Goal: Find specific page/section: Find specific page/section

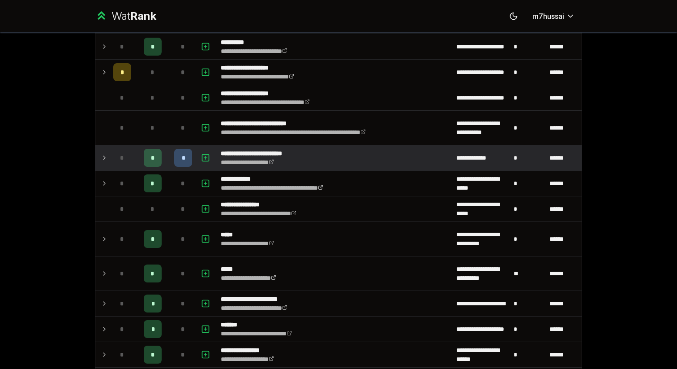
scroll to position [386, 0]
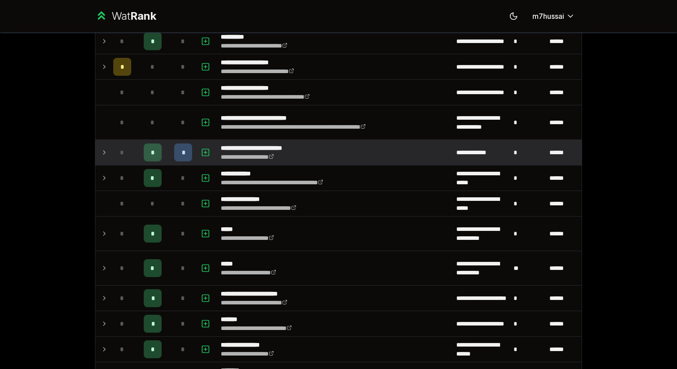
click at [108, 149] on td at bounding box center [102, 152] width 14 height 25
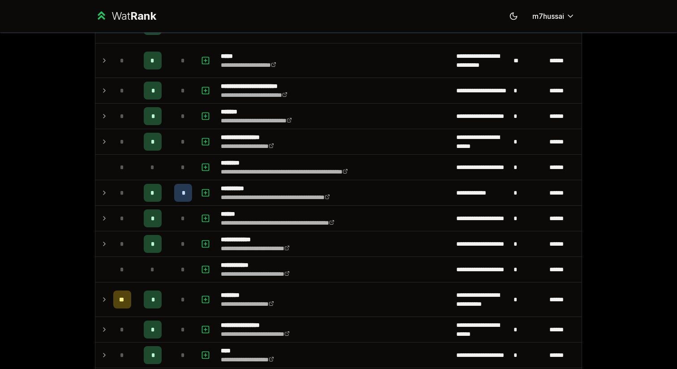
scroll to position [636, 0]
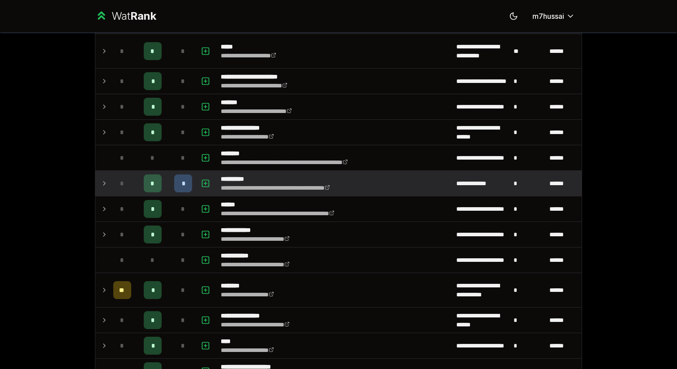
click at [108, 189] on td at bounding box center [102, 183] width 14 height 25
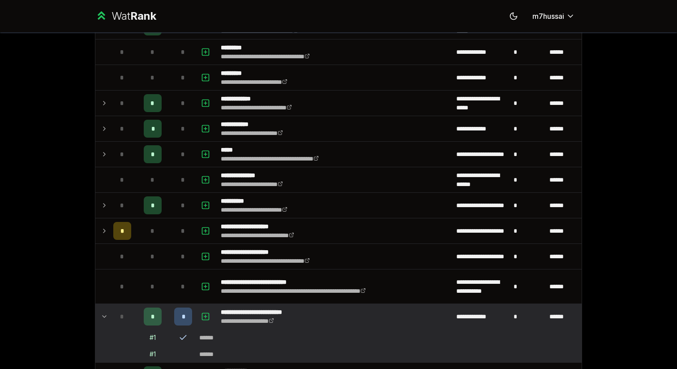
scroll to position [0, 0]
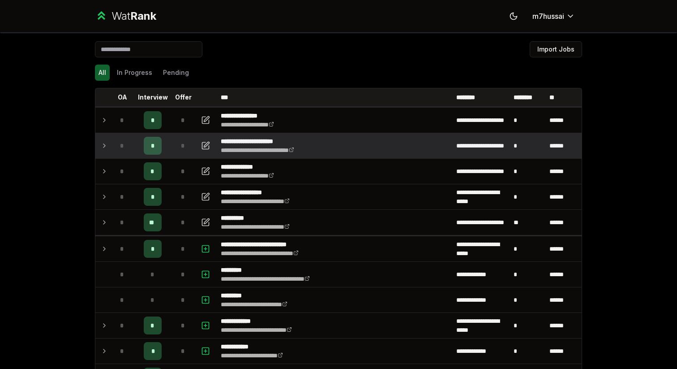
click at [105, 144] on icon at bounding box center [104, 145] width 7 height 11
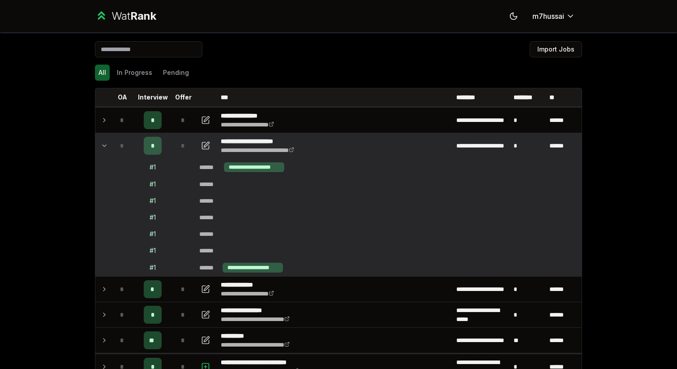
click at [105, 144] on icon at bounding box center [104, 145] width 7 height 11
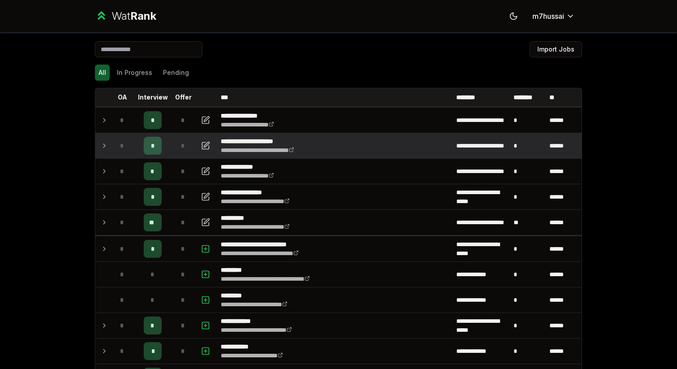
click at [105, 144] on icon at bounding box center [104, 145] width 7 height 11
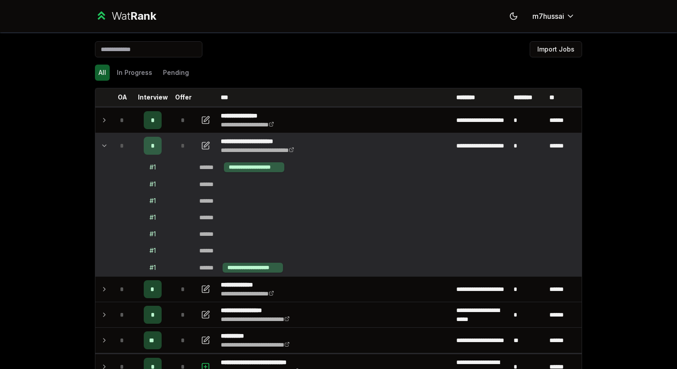
click at [105, 144] on icon at bounding box center [104, 145] width 7 height 11
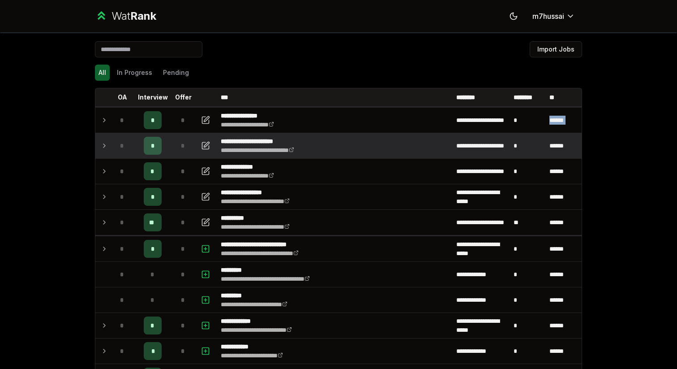
click at [105, 144] on icon at bounding box center [104, 145] width 7 height 11
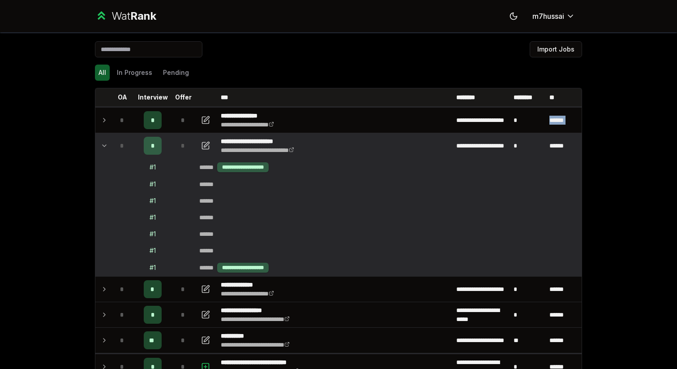
click at [105, 144] on icon at bounding box center [104, 145] width 7 height 11
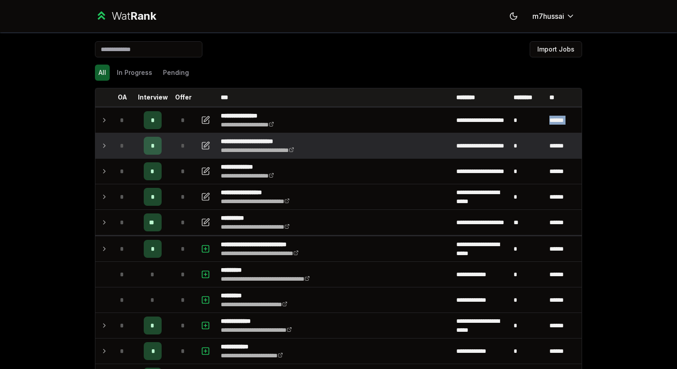
click at [105, 144] on icon at bounding box center [104, 145] width 7 height 11
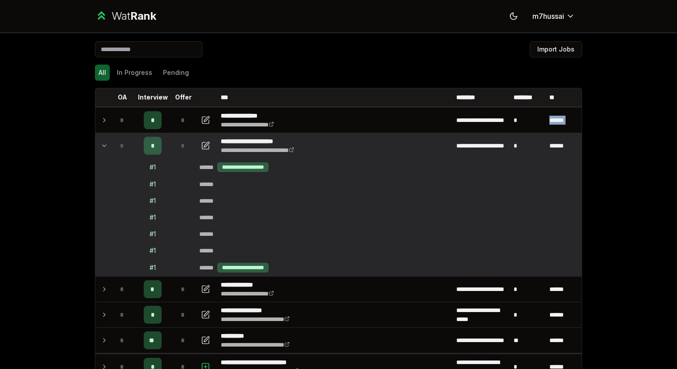
click at [105, 144] on icon at bounding box center [104, 145] width 7 height 11
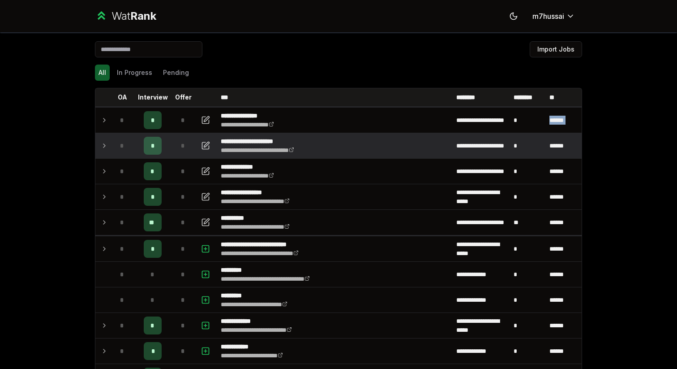
click at [105, 144] on icon at bounding box center [104, 145] width 7 height 11
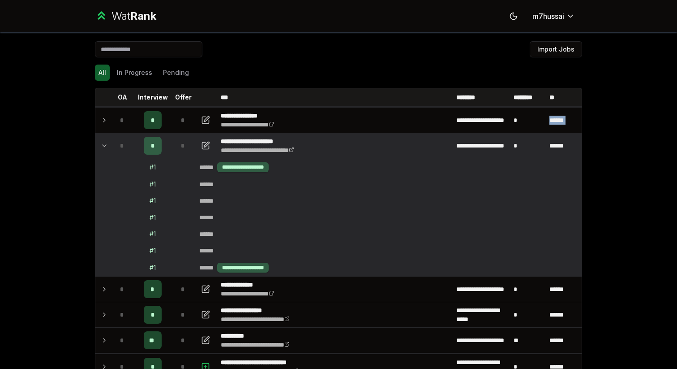
click at [105, 144] on icon at bounding box center [104, 145] width 7 height 11
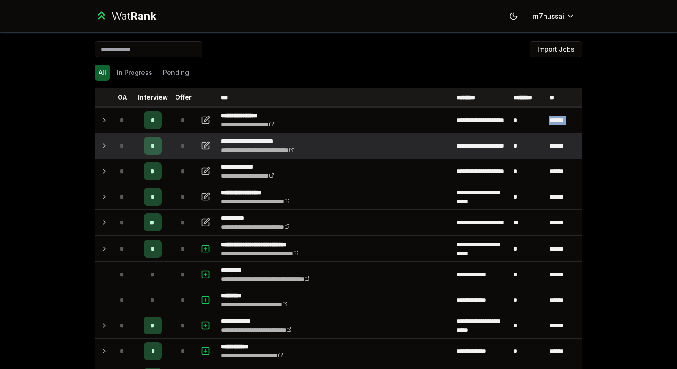
click at [105, 144] on icon at bounding box center [104, 145] width 7 height 11
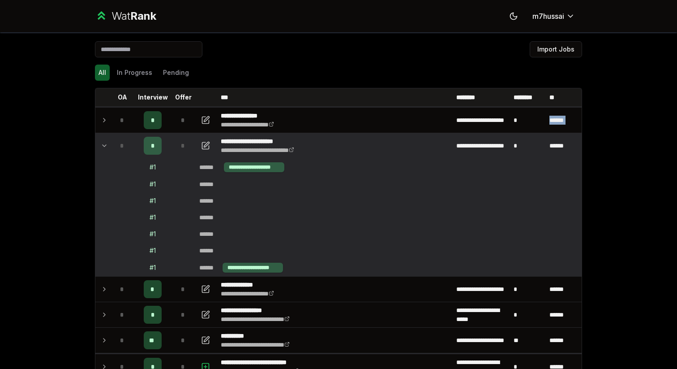
click at [105, 144] on icon at bounding box center [104, 145] width 7 height 11
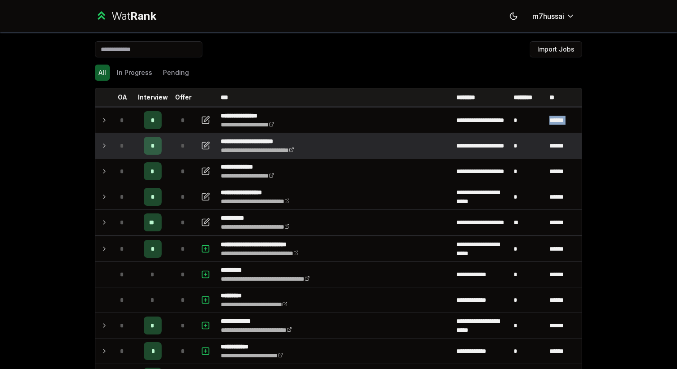
click at [105, 144] on icon at bounding box center [104, 145] width 7 height 11
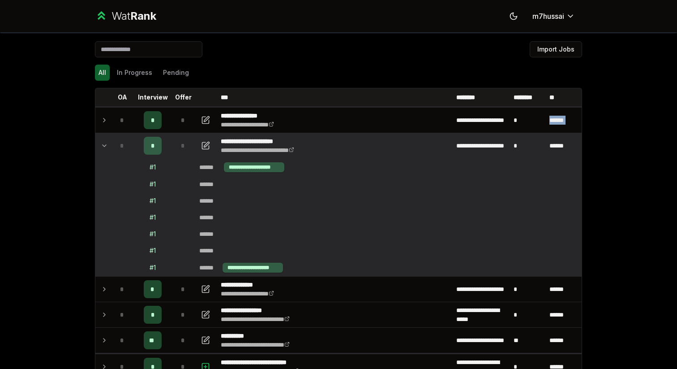
click at [105, 144] on icon at bounding box center [104, 145] width 7 height 11
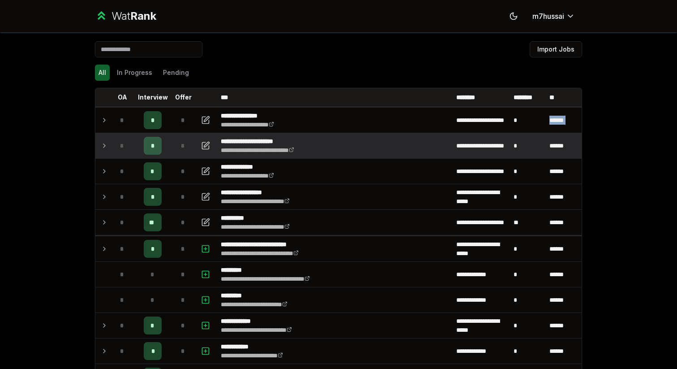
click at [105, 144] on icon at bounding box center [104, 145] width 7 height 11
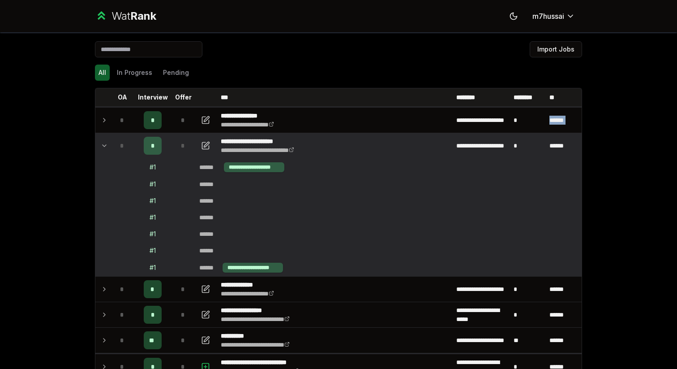
click at [105, 144] on icon at bounding box center [104, 145] width 7 height 11
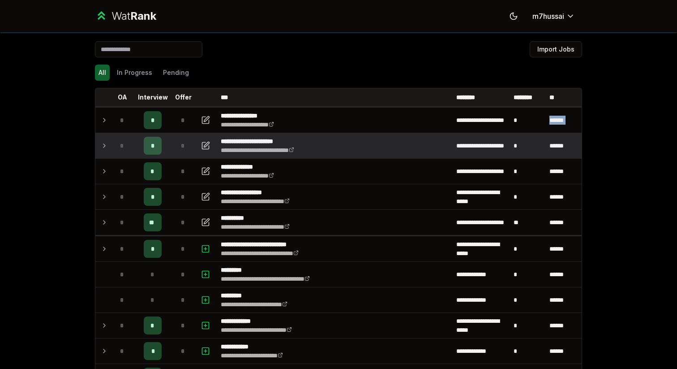
click at [105, 144] on icon at bounding box center [104, 145] width 7 height 11
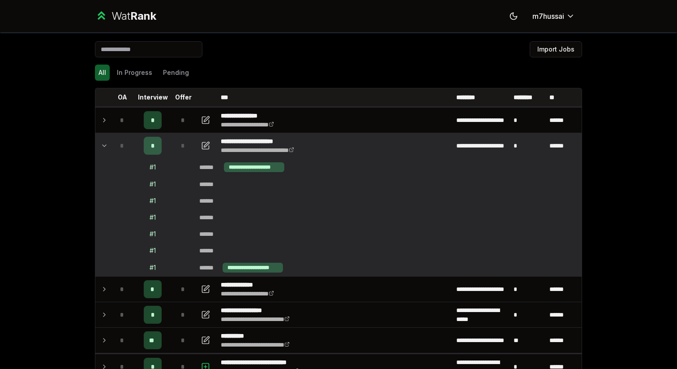
click at [105, 144] on icon at bounding box center [104, 145] width 7 height 11
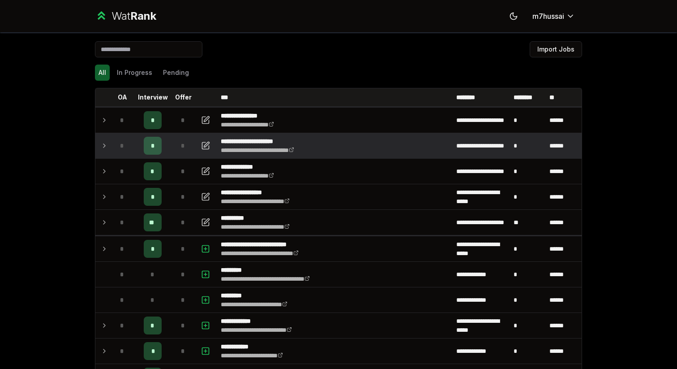
click at [105, 144] on icon at bounding box center [104, 145] width 7 height 11
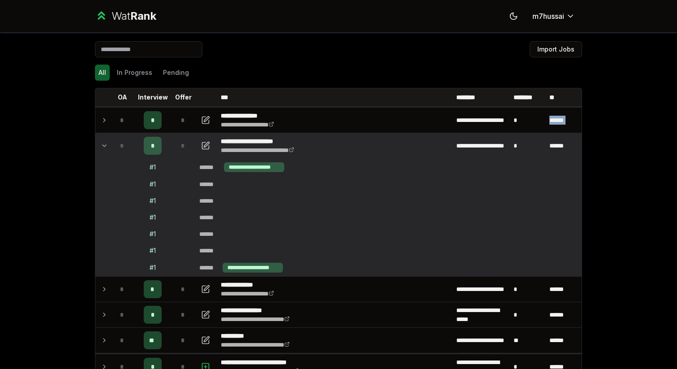
click at [105, 144] on icon at bounding box center [104, 145] width 7 height 11
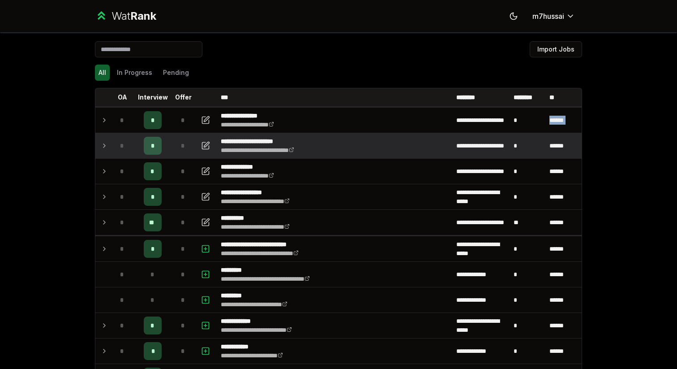
click at [105, 144] on icon at bounding box center [104, 145] width 7 height 11
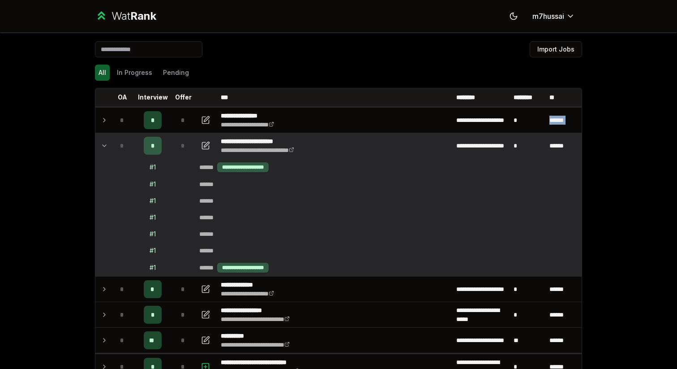
click at [105, 144] on icon at bounding box center [104, 145] width 7 height 11
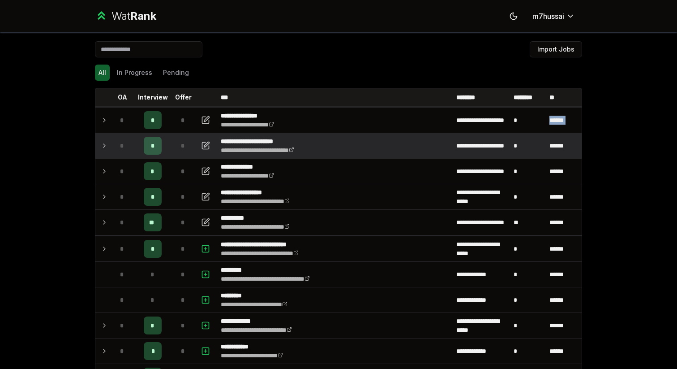
click at [105, 144] on icon at bounding box center [104, 145] width 7 height 11
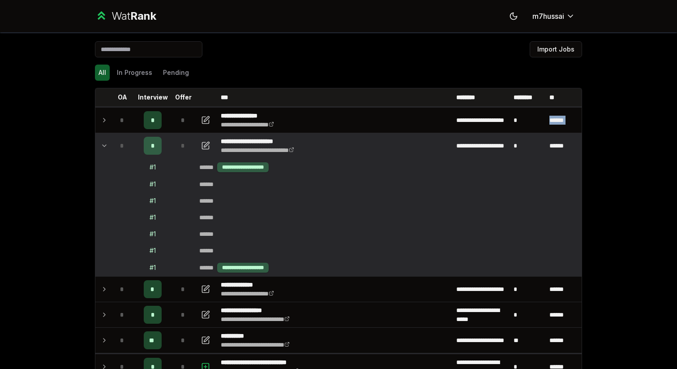
click at [105, 144] on icon at bounding box center [104, 145] width 7 height 11
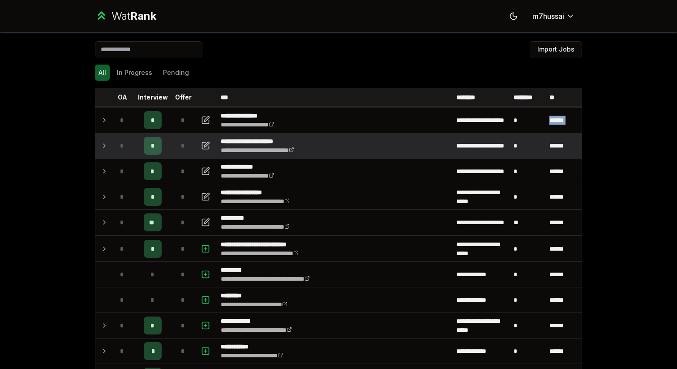
click at [105, 144] on icon at bounding box center [104, 145] width 7 height 11
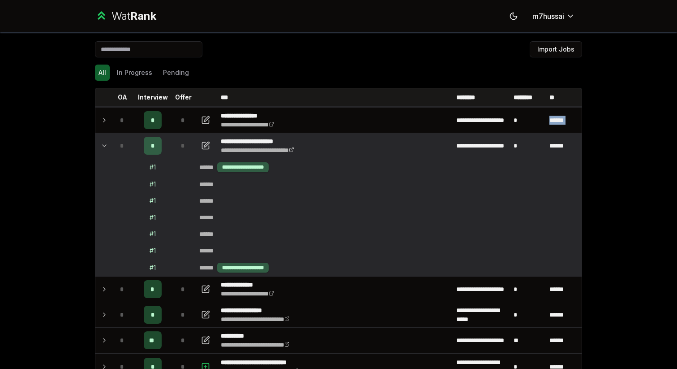
click at [105, 144] on icon at bounding box center [104, 145] width 7 height 11
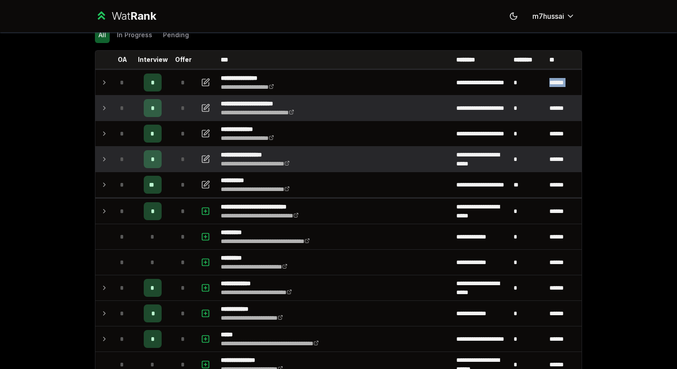
scroll to position [57, 0]
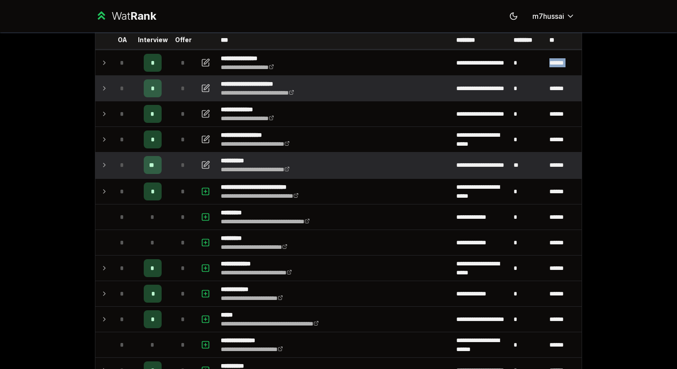
click at [108, 168] on td at bounding box center [102, 164] width 14 height 25
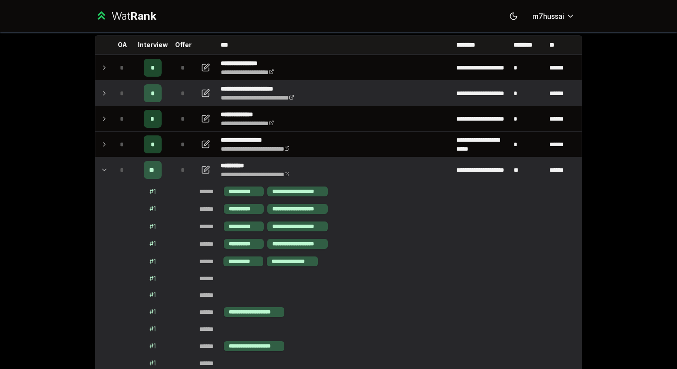
scroll to position [43, 0]
